Goal: Task Accomplishment & Management: Manage account settings

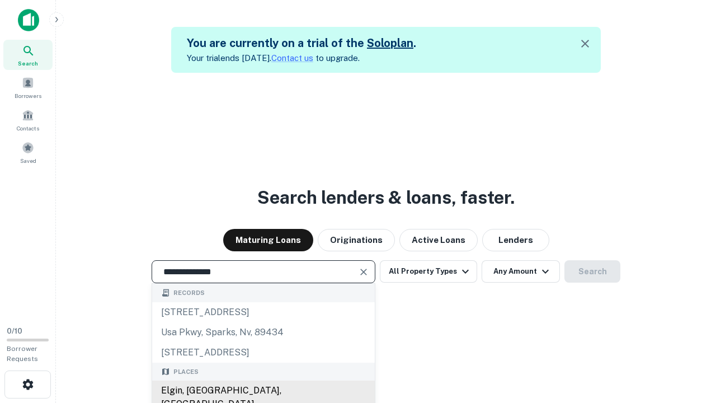
click at [263, 390] on div "Elgin, [GEOGRAPHIC_DATA], [GEOGRAPHIC_DATA]" at bounding box center [263, 397] width 223 height 34
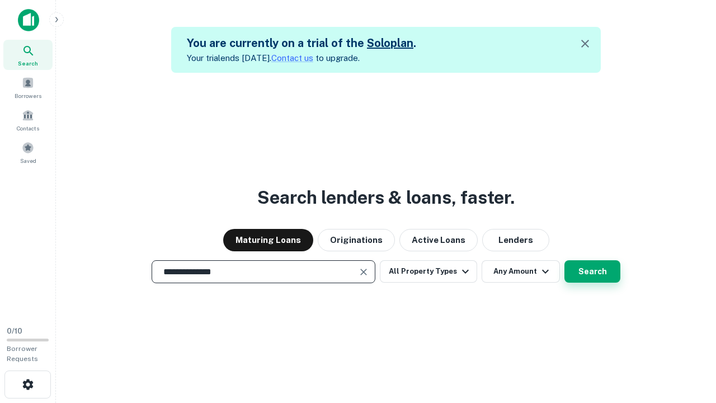
type input "**********"
click at [564, 260] on button "Search" at bounding box center [592, 271] width 56 height 22
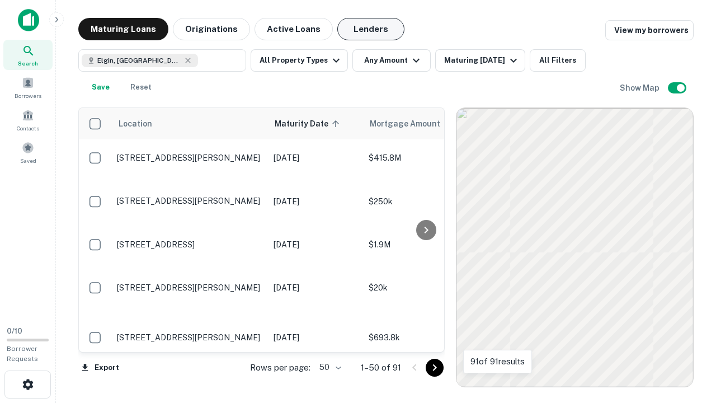
click at [371, 29] on button "Lenders" at bounding box center [370, 29] width 67 height 22
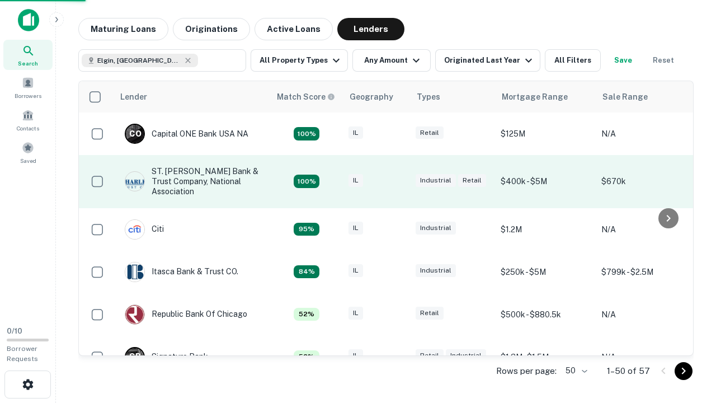
click at [397, 181] on div "IL" at bounding box center [376, 181] width 56 height 15
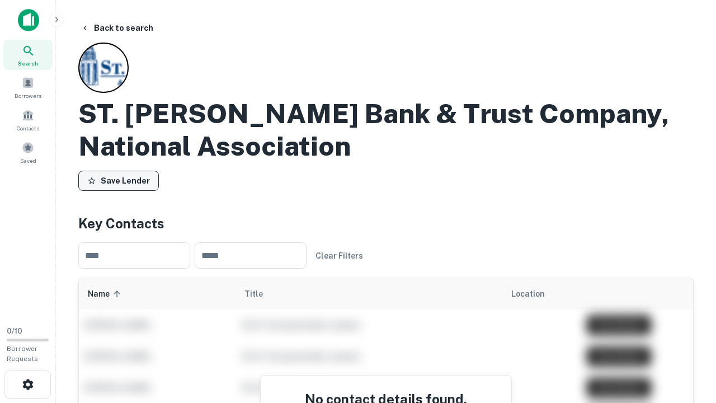
click at [119, 181] on button "Save Lender" at bounding box center [118, 181] width 81 height 20
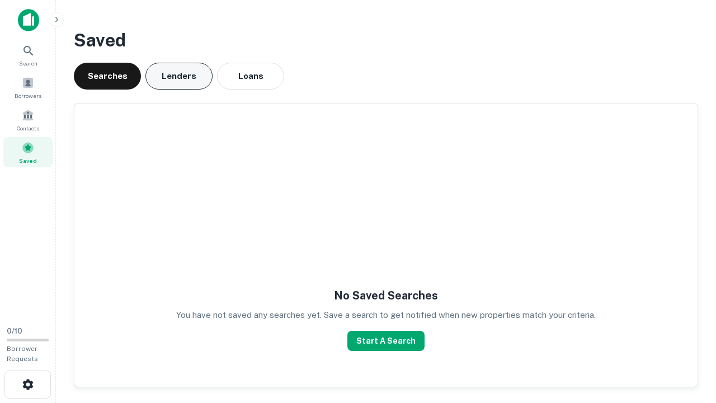
click at [179, 76] on button "Lenders" at bounding box center [178, 76] width 67 height 27
